Goal: Check status: Check status

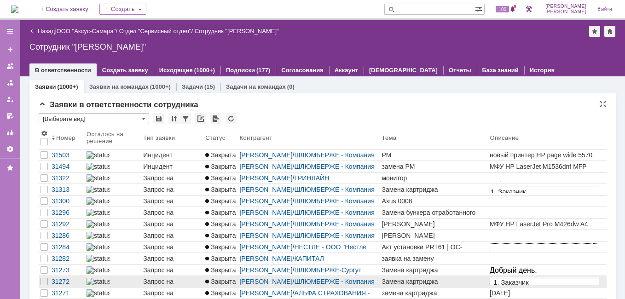
click at [194, 279] on div "Запрос на обслуживание" at bounding box center [172, 281] width 58 height 7
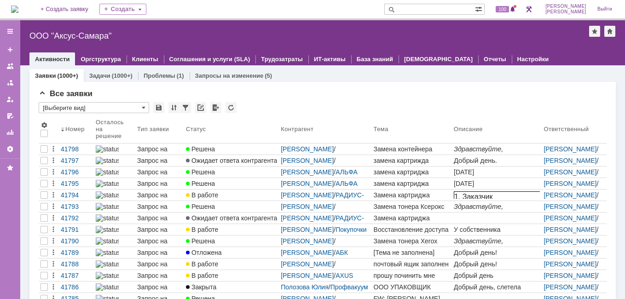
click at [76, 192] on div "41794" at bounding box center [76, 195] width 31 height 7
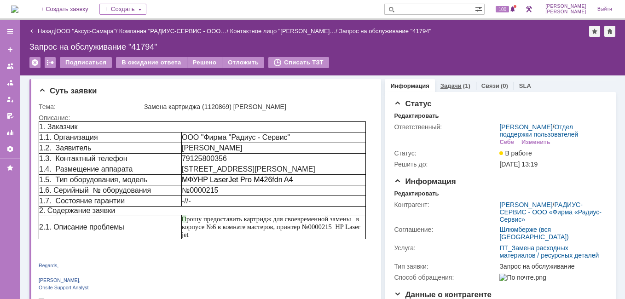
click at [446, 86] on link "Задачи" at bounding box center [451, 85] width 21 height 7
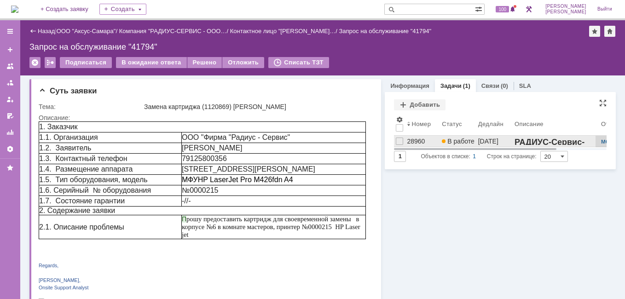
click at [415, 142] on div "28960" at bounding box center [422, 141] width 31 height 7
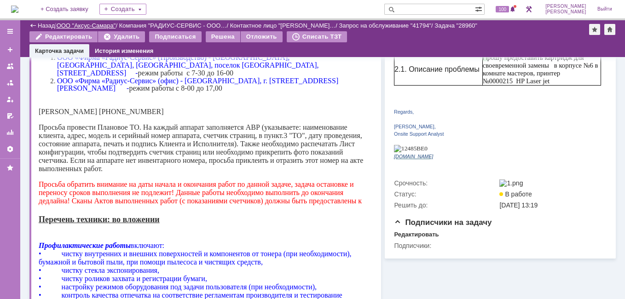
click at [73, 28] on link "ООО "Аксус-Самара"" at bounding box center [86, 25] width 59 height 7
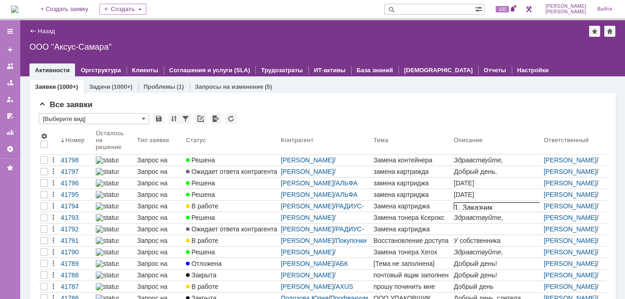
click at [437, 13] on input "text" at bounding box center [429, 9] width 91 height 11
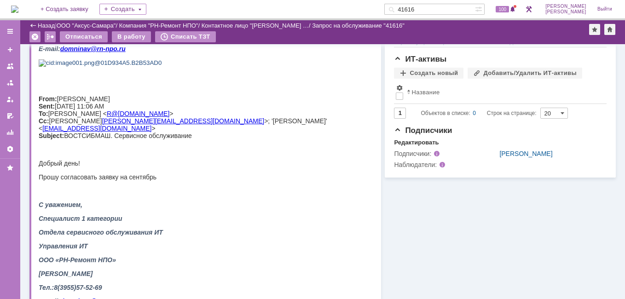
scroll to position [138, 0]
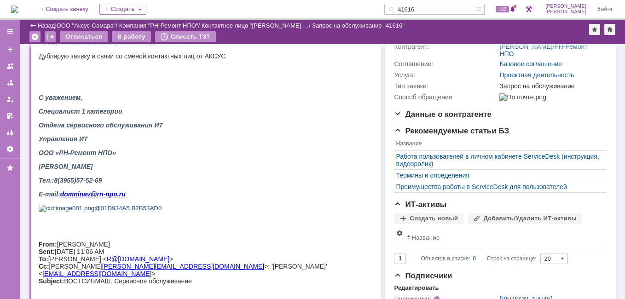
click at [450, 10] on input "41616" at bounding box center [429, 9] width 91 height 11
type input "41528"
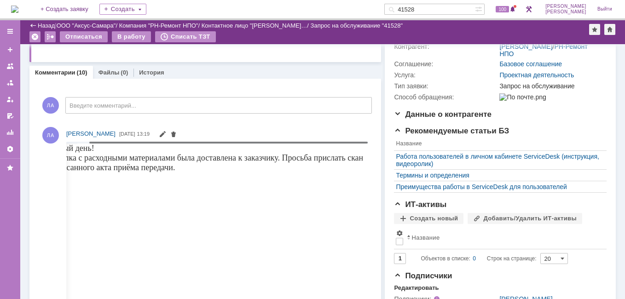
drag, startPoint x: 152, startPoint y: 142, endPoint x: 199, endPoint y: 158, distance: 49.4
click at [199, 158] on body "Идет загрузка, пожалуйста, подождите. На домашнюю + Создать заявку Создать 4152…" at bounding box center [312, 149] width 625 height 299
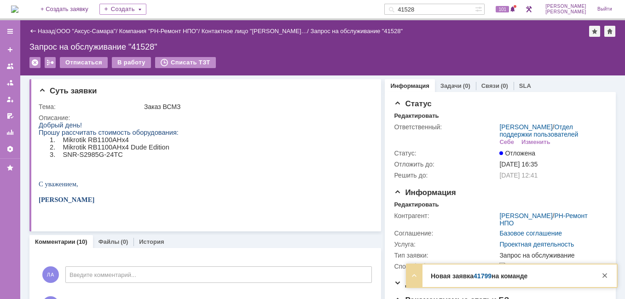
click at [485, 278] on link "41799" at bounding box center [483, 276] width 18 height 7
